Goal: Information Seeking & Learning: Learn about a topic

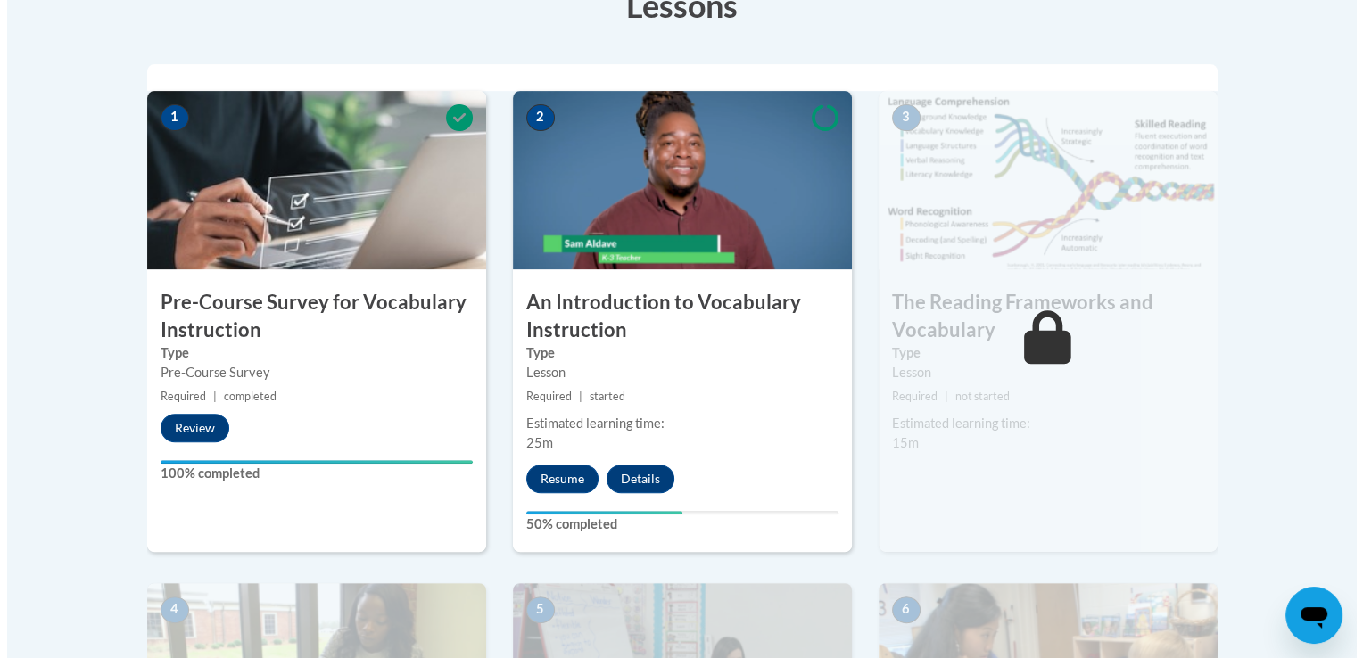
scroll to position [607, 0]
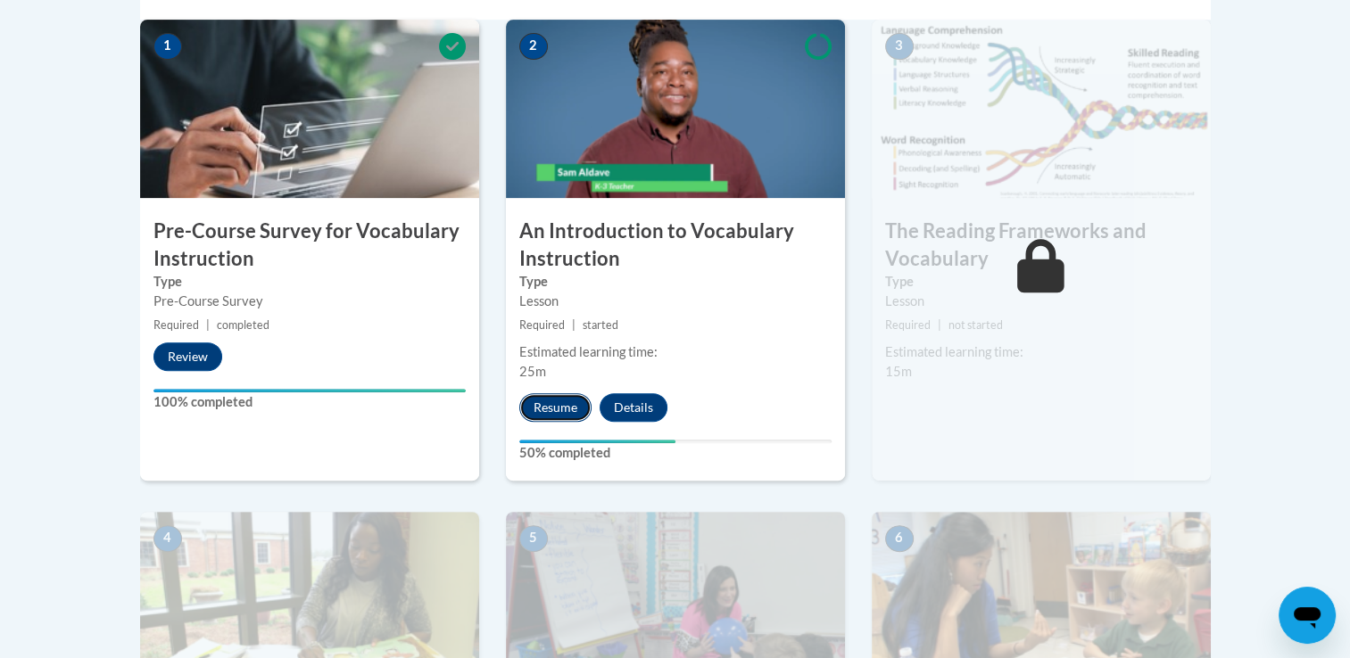
click at [565, 406] on button "Resume" at bounding box center [555, 407] width 72 height 29
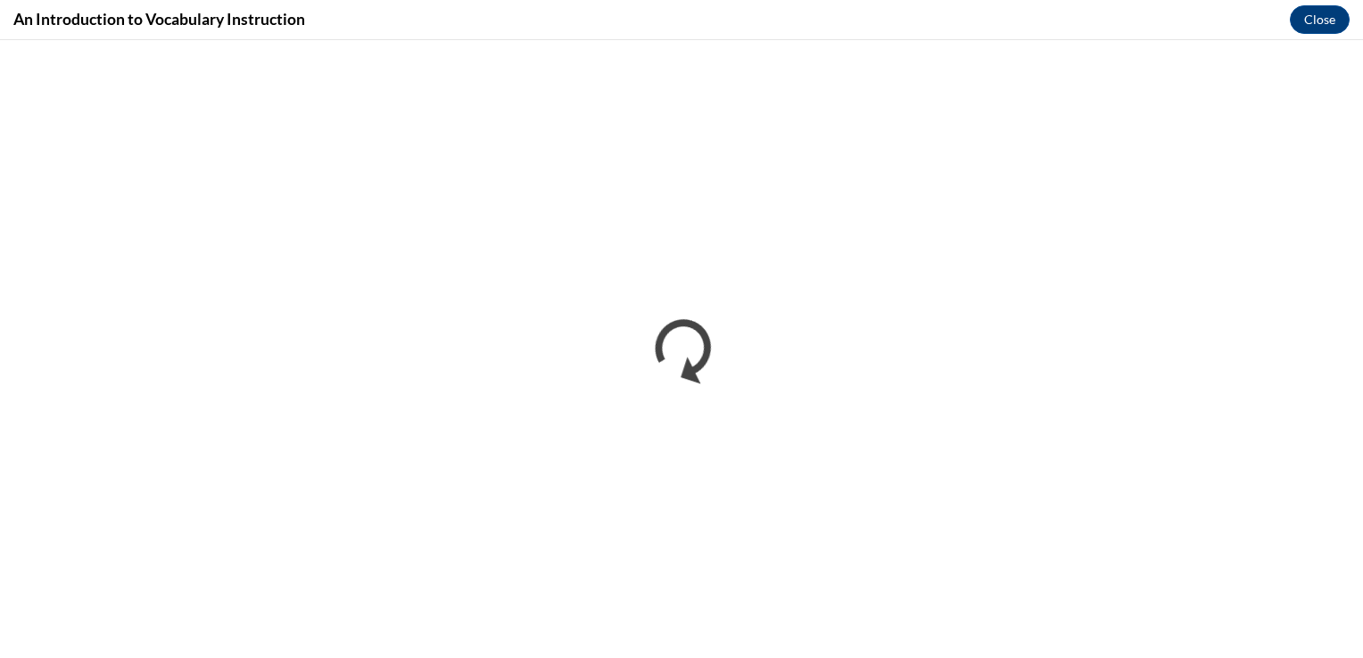
scroll to position [0, 0]
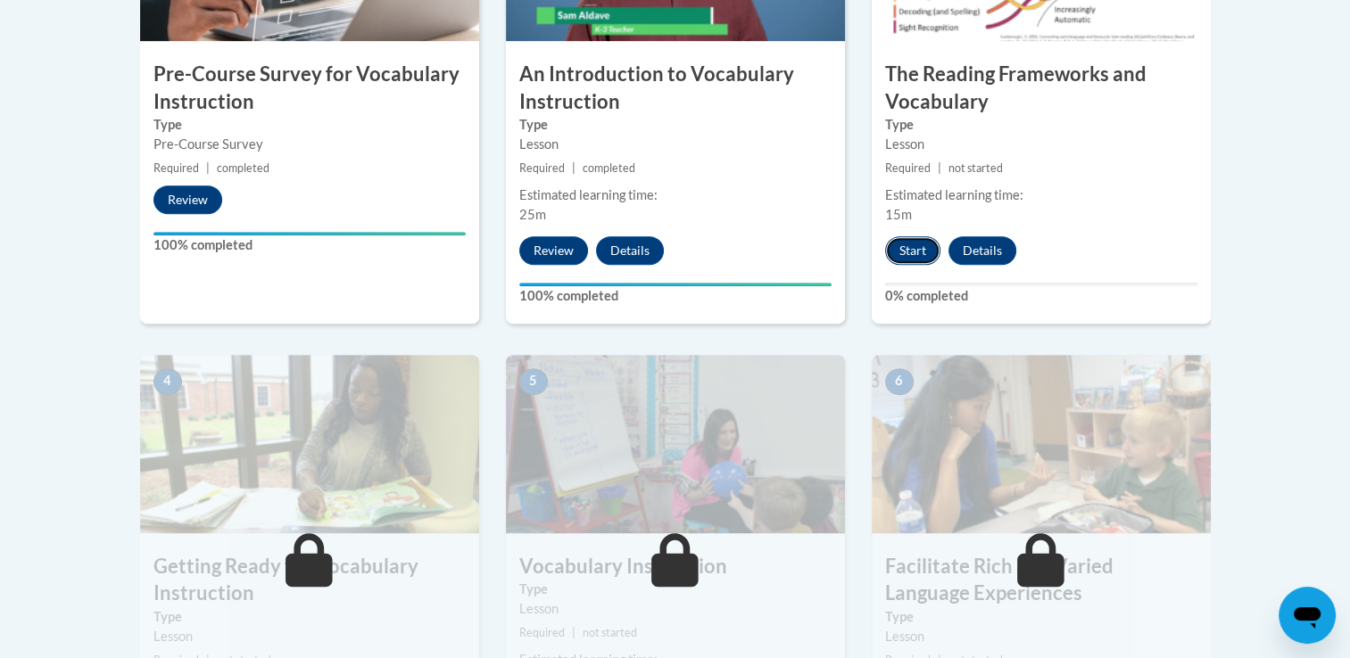
click at [919, 249] on button "Start" at bounding box center [912, 250] width 55 height 29
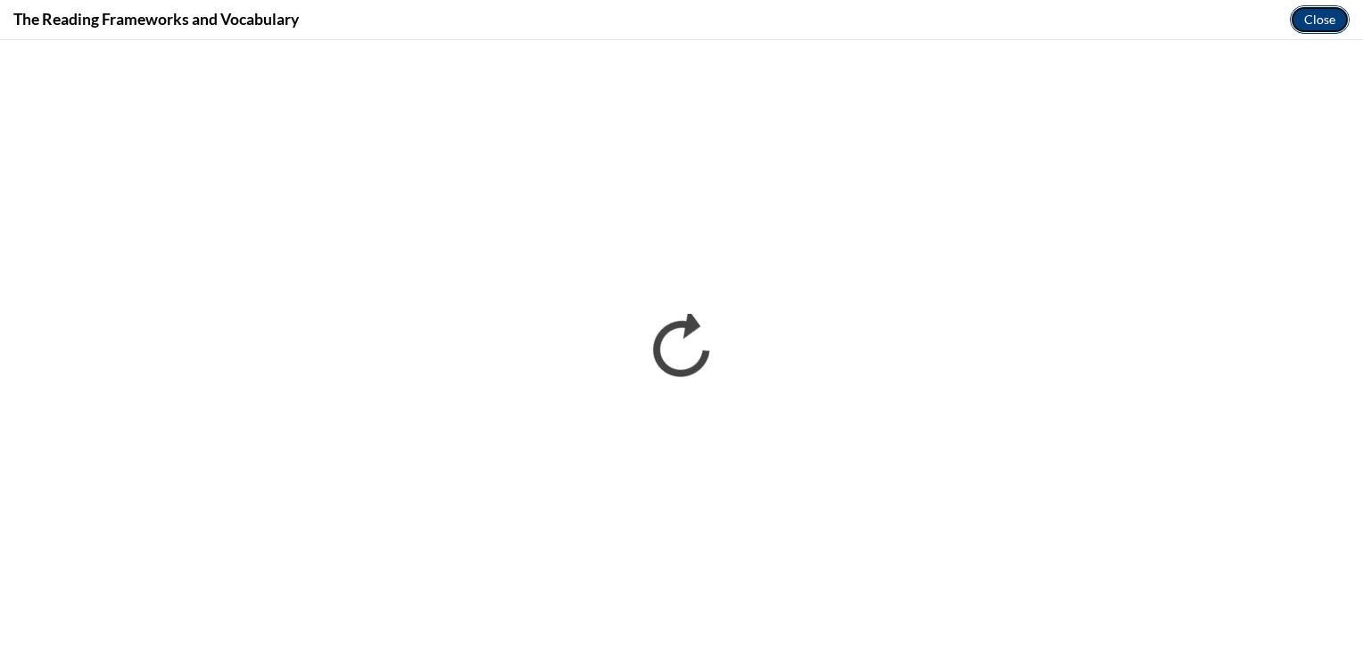
click at [1302, 12] on button "Close" at bounding box center [1320, 19] width 60 height 29
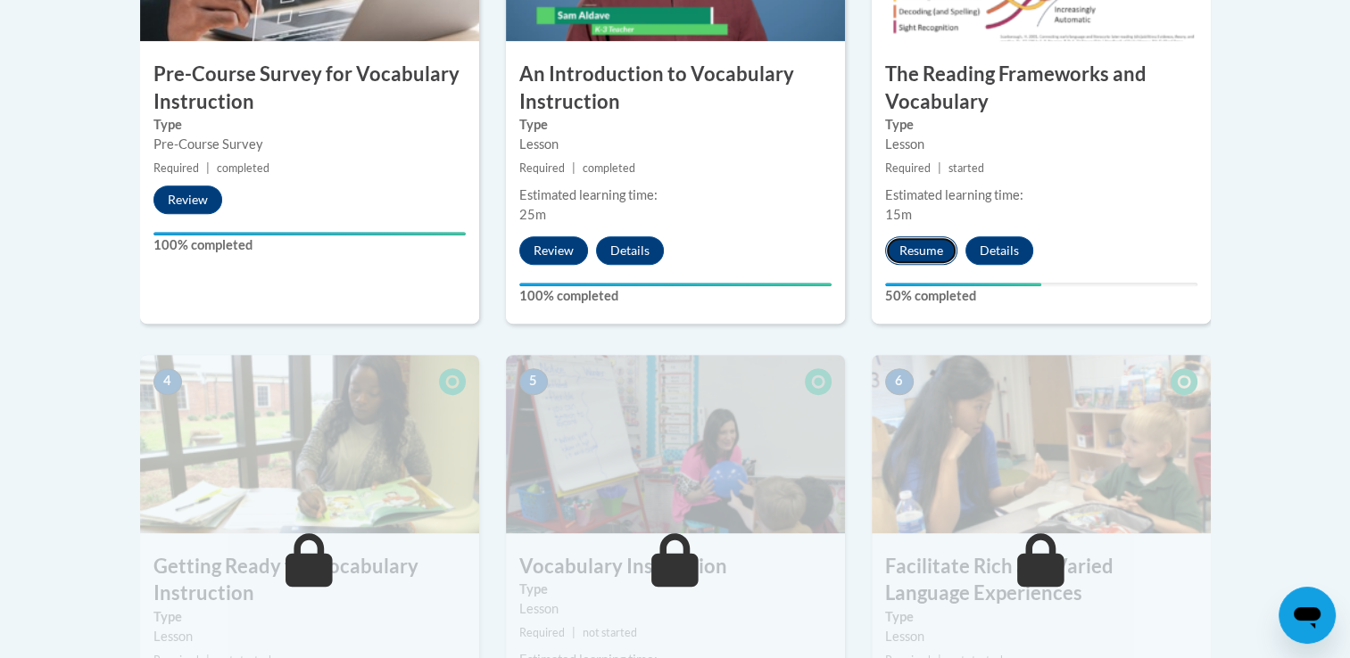
click at [934, 243] on button "Resume" at bounding box center [921, 250] width 72 height 29
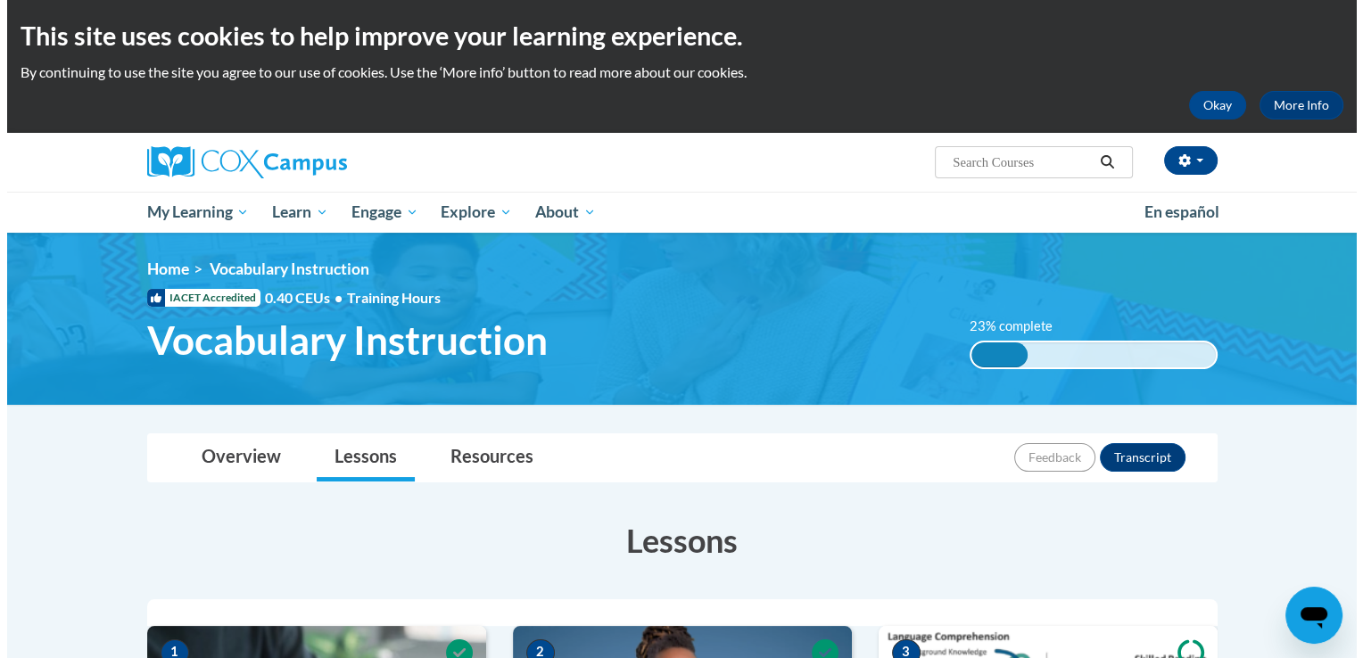
scroll to position [576, 0]
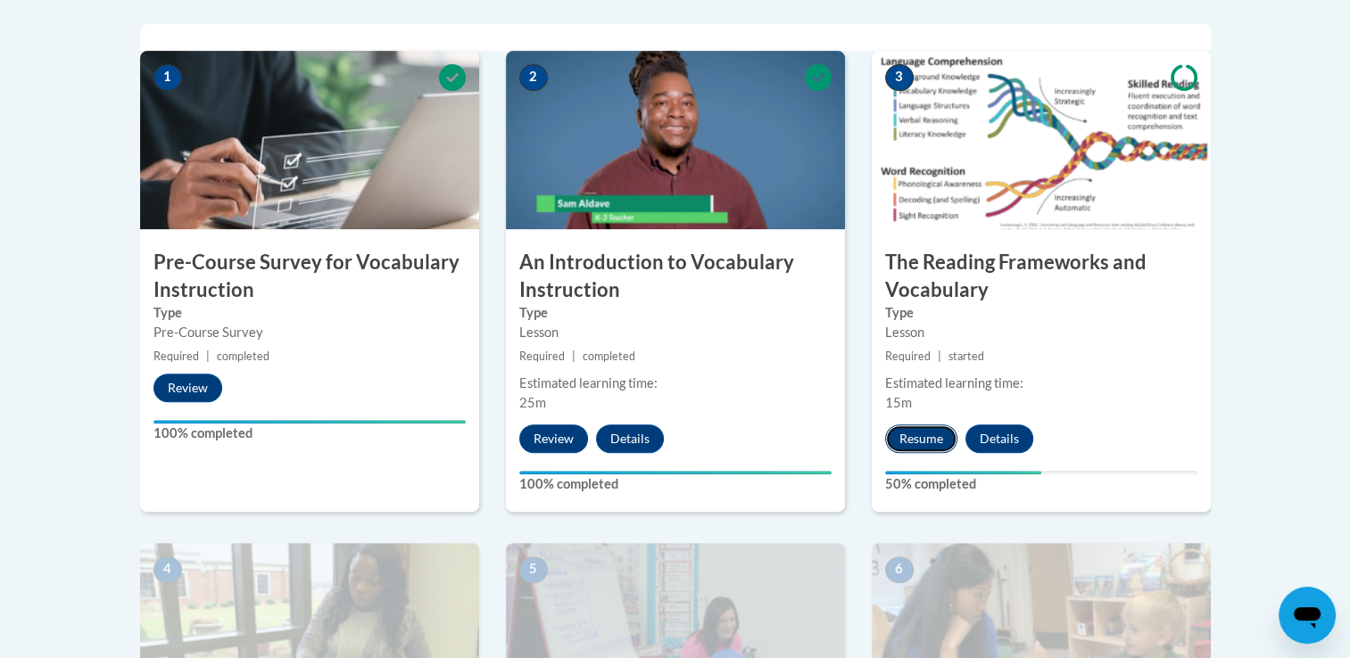
click at [912, 436] on button "Resume" at bounding box center [921, 439] width 72 height 29
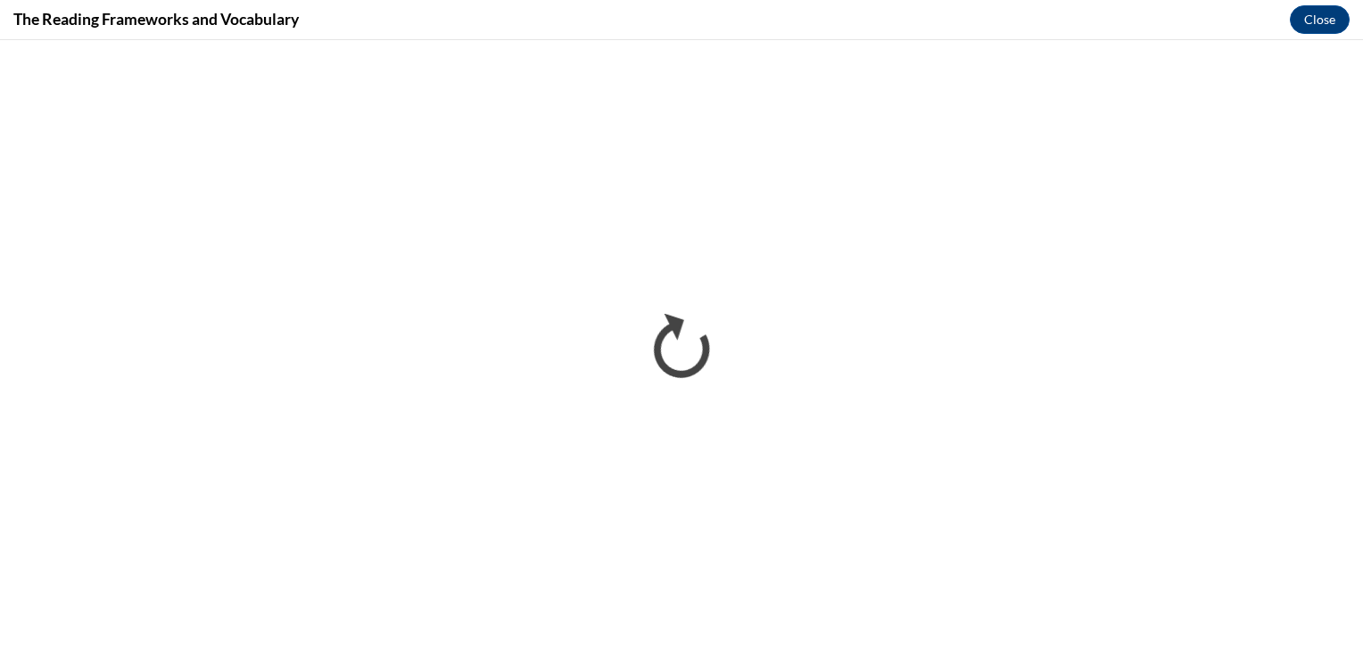
scroll to position [0, 0]
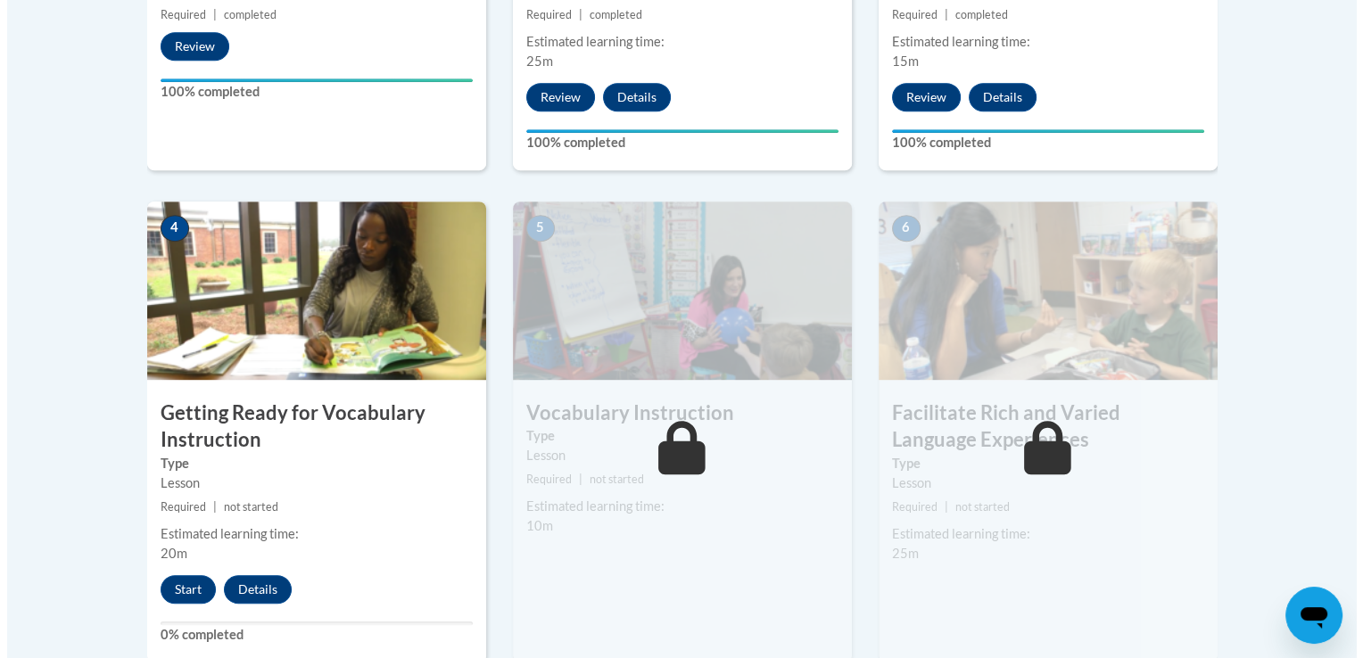
scroll to position [895, 0]
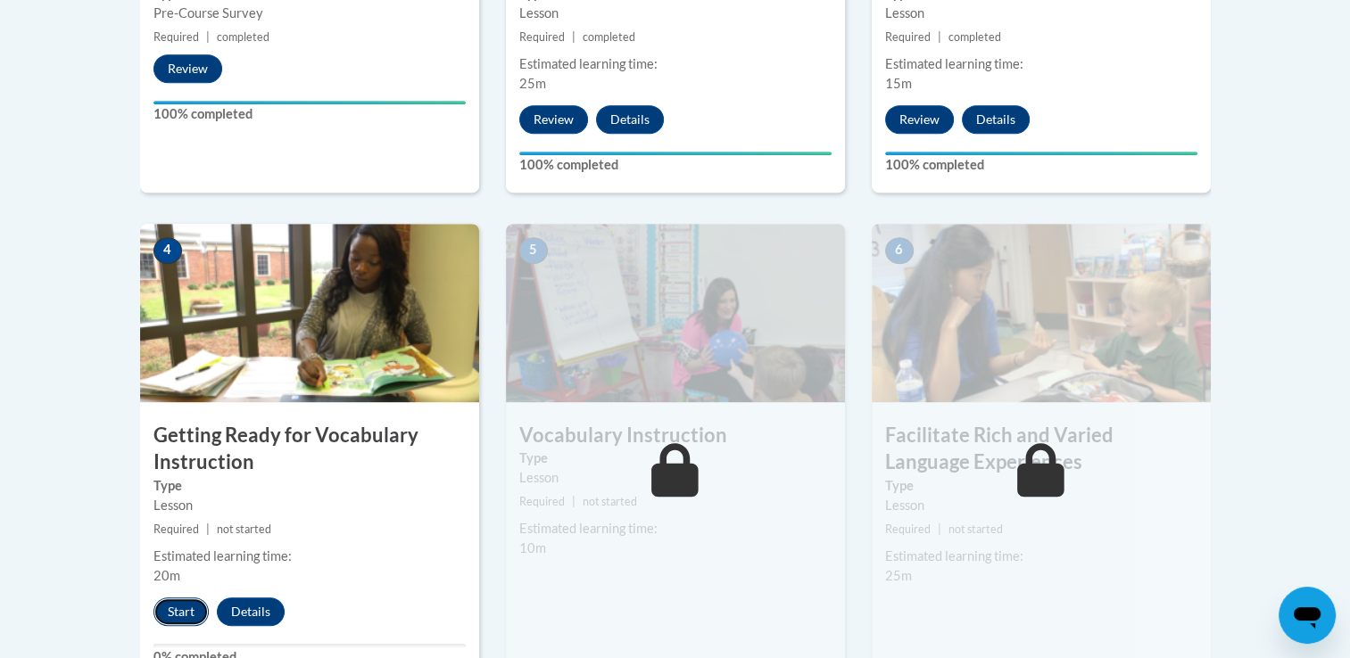
click at [186, 625] on button "Start" at bounding box center [180, 612] width 55 height 29
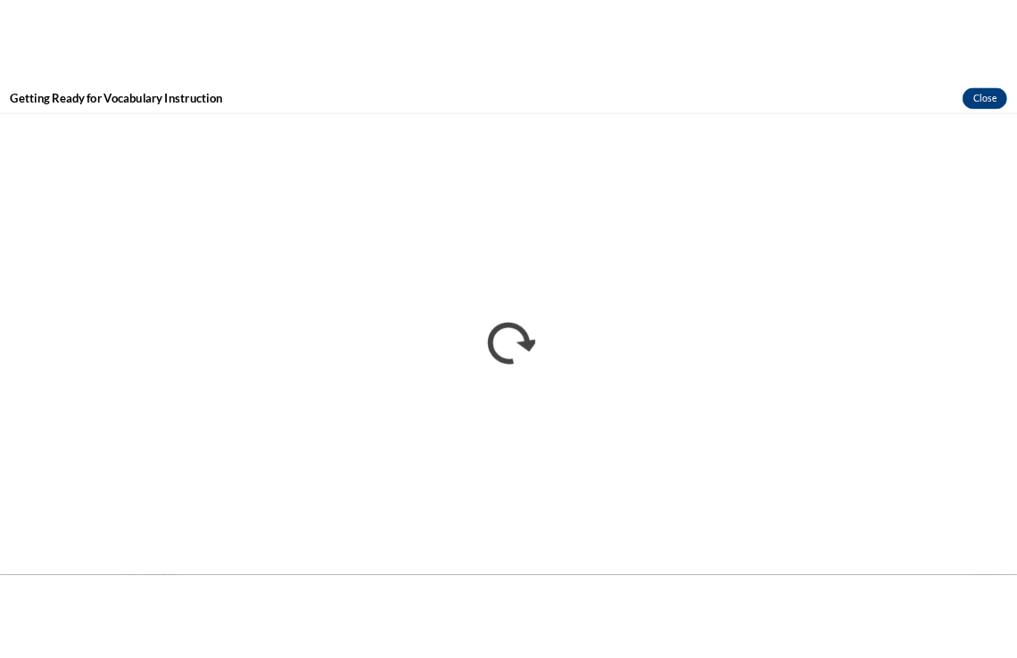
scroll to position [0, 0]
